Goal: Transaction & Acquisition: Obtain resource

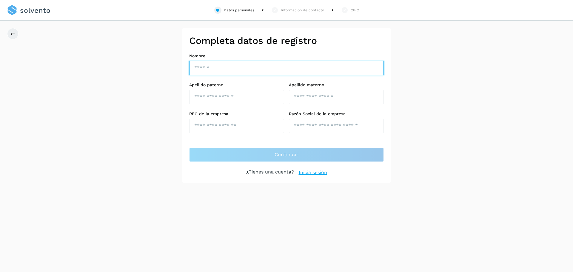
click at [254, 69] on input "text" at bounding box center [286, 68] width 195 height 14
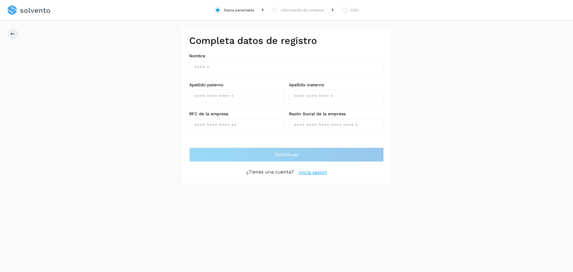
click at [168, 107] on div "Completa datos de registro Nombre Apellido paterno Apellido materno RFC de la e…" at bounding box center [286, 106] width 573 height 156
click at [286, 9] on div "Información de contacto" at bounding box center [302, 9] width 43 height 5
click at [286, 79] on div "Completa datos de registro Nombre Apellido paterno Apellido materno RFC de la e…" at bounding box center [286, 106] width 573 height 156
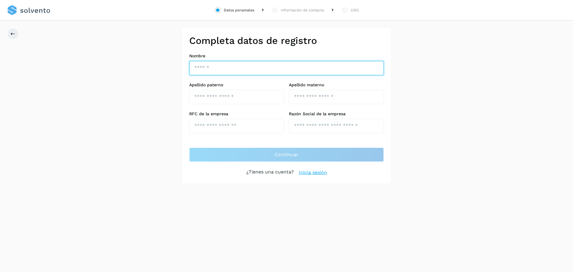
click at [259, 73] on input "text" at bounding box center [286, 68] width 195 height 14
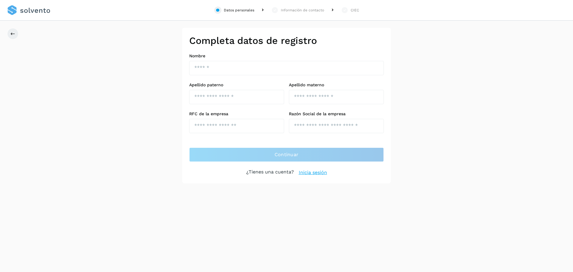
click at [313, 8] on div "Información de contacto" at bounding box center [302, 9] width 43 height 5
click at [254, 10] on div "Datos personales" at bounding box center [239, 9] width 30 height 5
click at [355, 10] on div "CIEC" at bounding box center [355, 9] width 8 height 5
click at [314, 174] on link "Inicia sesión" at bounding box center [313, 172] width 28 height 7
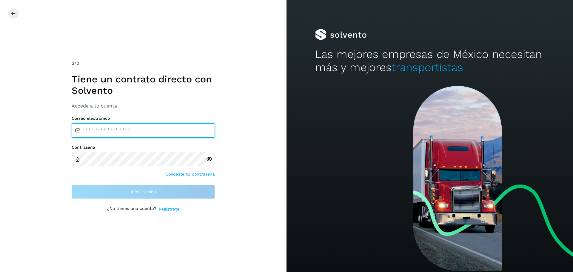
click at [138, 133] on input "email" at bounding box center [143, 130] width 143 height 14
type input "**********"
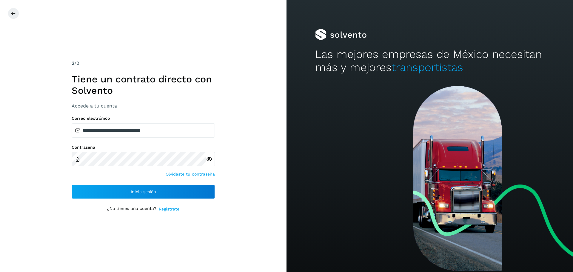
click at [207, 159] on icon at bounding box center [209, 159] width 6 height 6
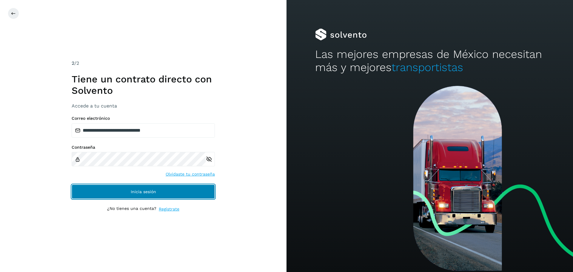
click at [183, 189] on button "Inicia sesión" at bounding box center [143, 191] width 143 height 14
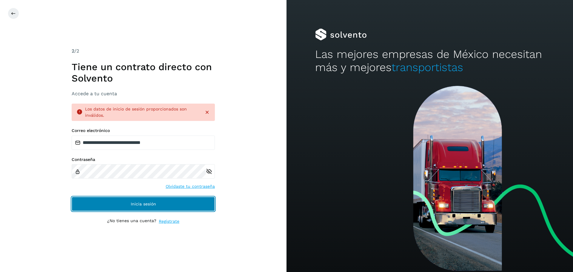
click at [144, 202] on span "Inicia sesión" at bounding box center [143, 204] width 25 height 4
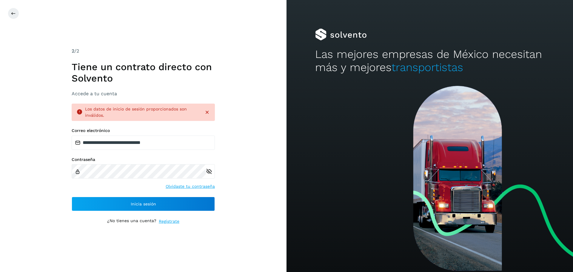
click at [207, 111] on icon at bounding box center [207, 112] width 6 height 6
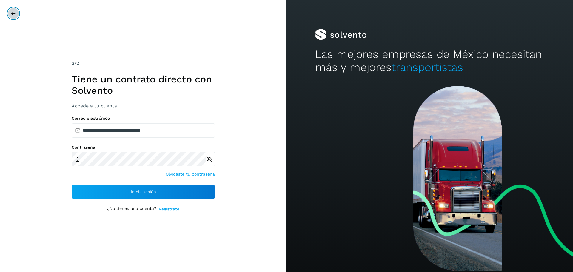
click at [13, 16] on button at bounding box center [13, 13] width 11 height 11
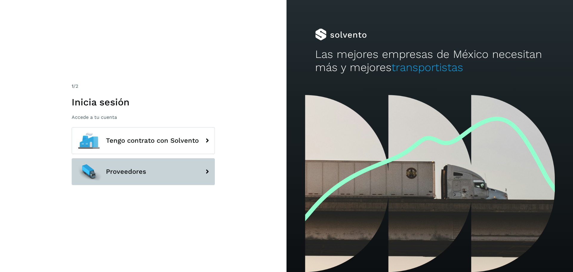
click at [187, 176] on button "Proveedores" at bounding box center [143, 171] width 143 height 27
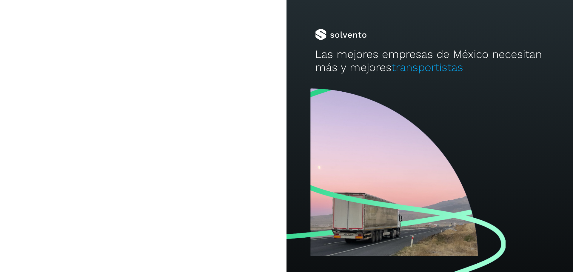
click at [314, 46] on div "Las mejores empresas de México necesitan más y mejores transportistas" at bounding box center [430, 43] width 287 height 86
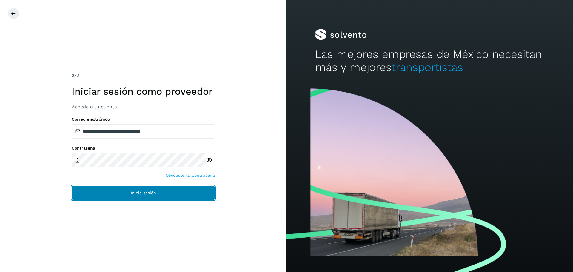
click at [131, 191] on span "Inicia sesión" at bounding box center [143, 193] width 25 height 4
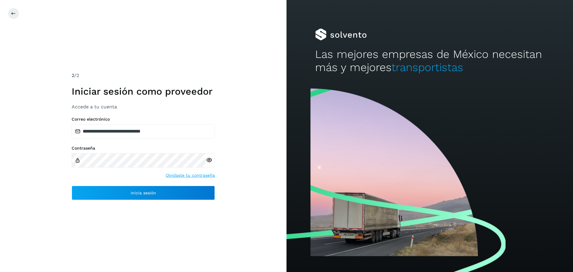
click at [210, 161] on icon at bounding box center [209, 160] width 6 height 6
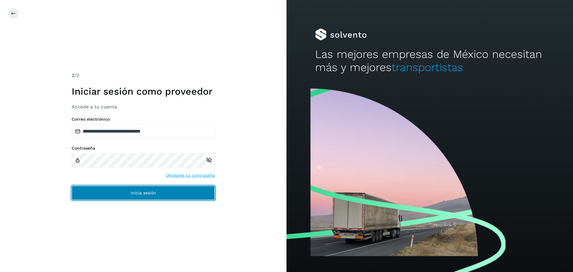
click at [184, 191] on button "Inicia sesión" at bounding box center [143, 193] width 143 height 14
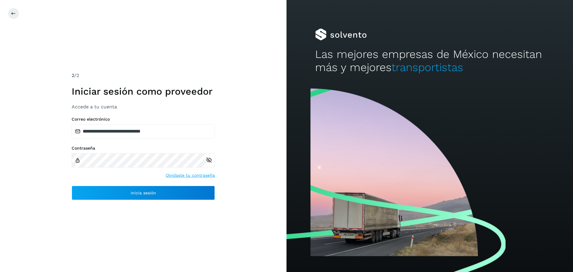
click at [187, 22] on div "**********" at bounding box center [143, 136] width 287 height 272
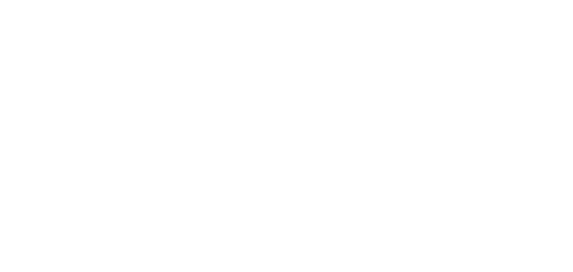
click at [113, 11] on div at bounding box center [286, 136] width 573 height 272
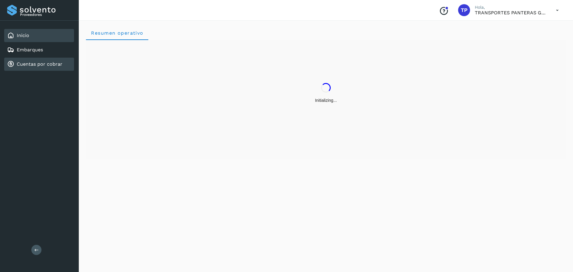
click at [48, 65] on link "Cuentas por cobrar" at bounding box center [40, 64] width 46 height 6
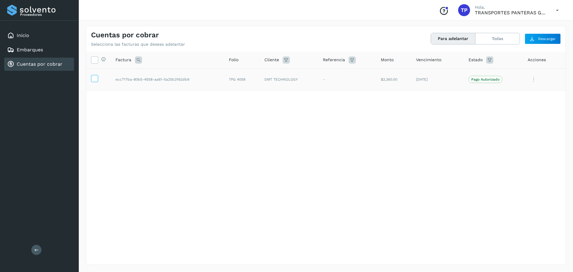
click at [95, 79] on icon at bounding box center [94, 78] width 6 height 6
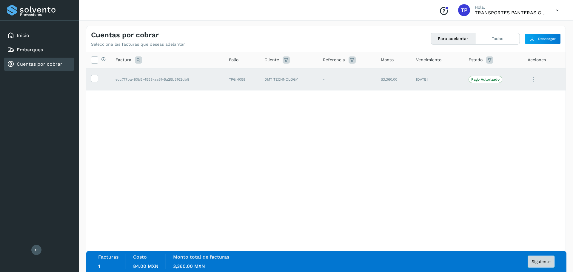
click at [544, 259] on span "Siguiente" at bounding box center [541, 261] width 19 height 4
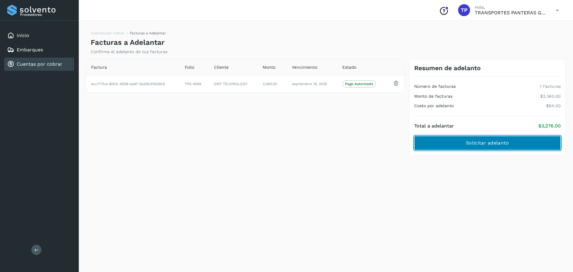
click at [502, 144] on span "Solicitar adelanto" at bounding box center [487, 143] width 43 height 7
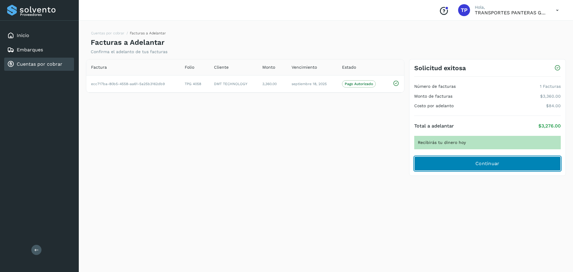
click at [456, 161] on button "Continuar" at bounding box center [487, 163] width 147 height 14
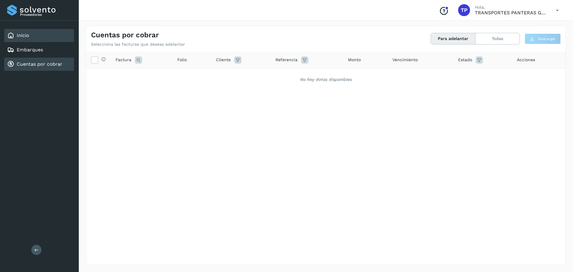
click at [46, 33] on div "Inicio" at bounding box center [39, 35] width 70 height 13
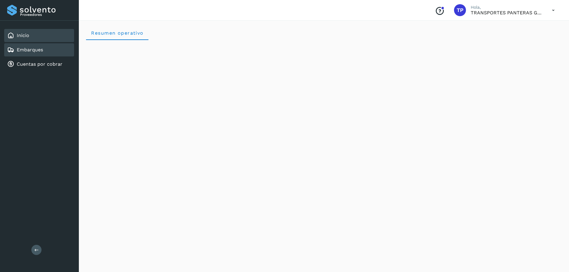
click at [34, 53] on div "Embarques" at bounding box center [39, 49] width 70 height 13
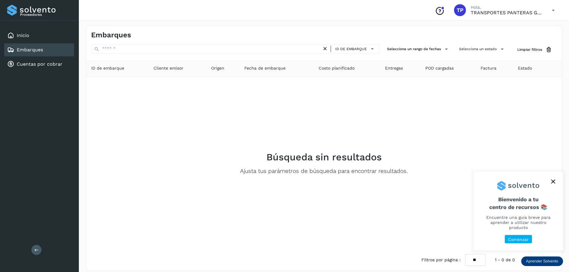
click at [555, 185] on button "close," at bounding box center [552, 181] width 9 height 9
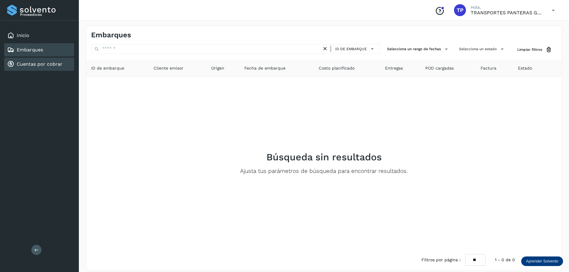
click at [49, 58] on div "Cuentas por cobrar" at bounding box center [39, 64] width 70 height 13
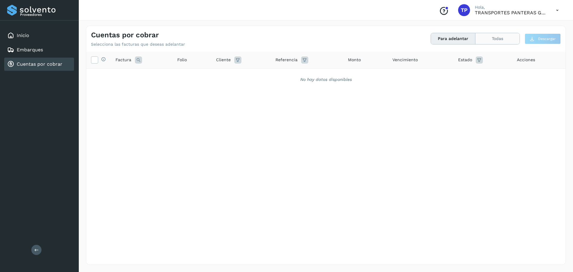
click at [500, 41] on button "Todas" at bounding box center [498, 38] width 44 height 11
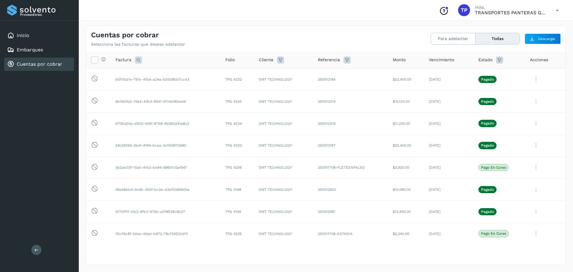
click at [497, 59] on icon at bounding box center [499, 59] width 7 height 7
click at [477, 83] on div "Cancelar Filtrar" at bounding box center [457, 82] width 73 height 25
click at [478, 77] on input "text" at bounding box center [453, 75] width 64 height 10
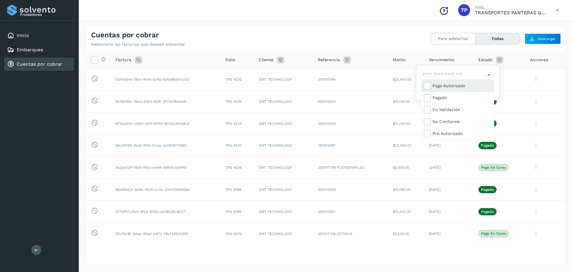
click at [465, 87] on div "Pago Autorizado" at bounding box center [462, 85] width 59 height 7
type input "**********"
click at [490, 77] on div at bounding box center [286, 136] width 573 height 272
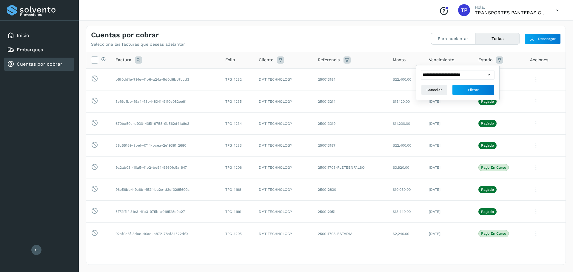
click at [491, 76] on icon at bounding box center [489, 75] width 6 height 6
click at [511, 52] on div at bounding box center [286, 136] width 573 height 272
click at [543, 65] on th "Acciones" at bounding box center [545, 60] width 40 height 17
click at [436, 59] on span "Vencimiento" at bounding box center [441, 60] width 25 height 6
click at [388, 53] on th "Referencia" at bounding box center [406, 60] width 36 height 17
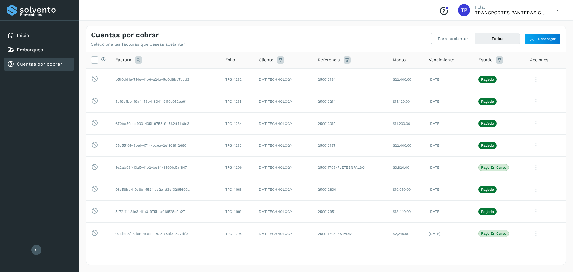
click at [424, 59] on th "Monto" at bounding box center [449, 60] width 50 height 17
click at [313, 64] on th "Cliente" at bounding box center [350, 60] width 75 height 17
click at [279, 62] on icon at bounding box center [280, 59] width 7 height 7
click at [300, 78] on input "text" at bounding box center [314, 75] width 64 height 10
click at [305, 24] on div at bounding box center [286, 136] width 573 height 272
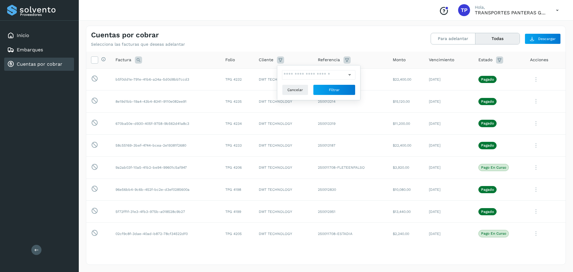
click at [354, 29] on div "Cuentas por cobrar Selecciona las facturas que deseas adelantar Para adelantar …" at bounding box center [325, 36] width 479 height 21
click at [95, 62] on icon at bounding box center [94, 59] width 6 height 6
